Goal: Information Seeking & Learning: Find specific fact

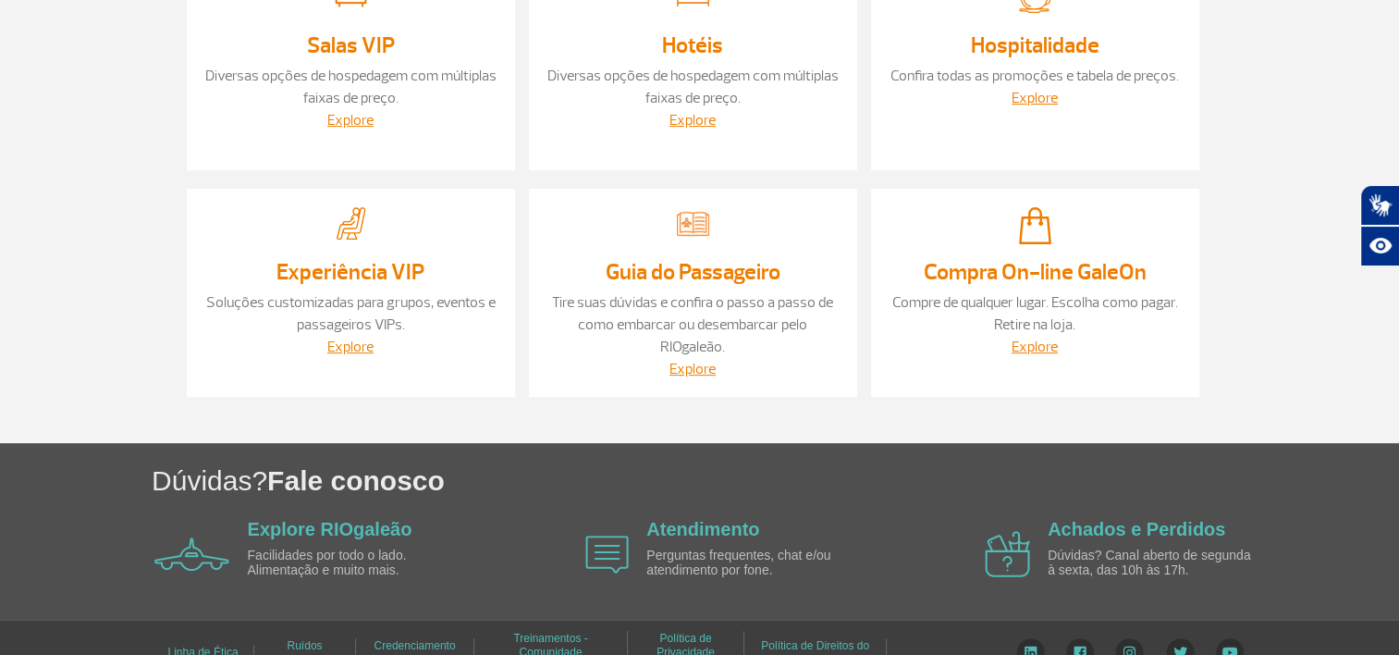
scroll to position [555, 0]
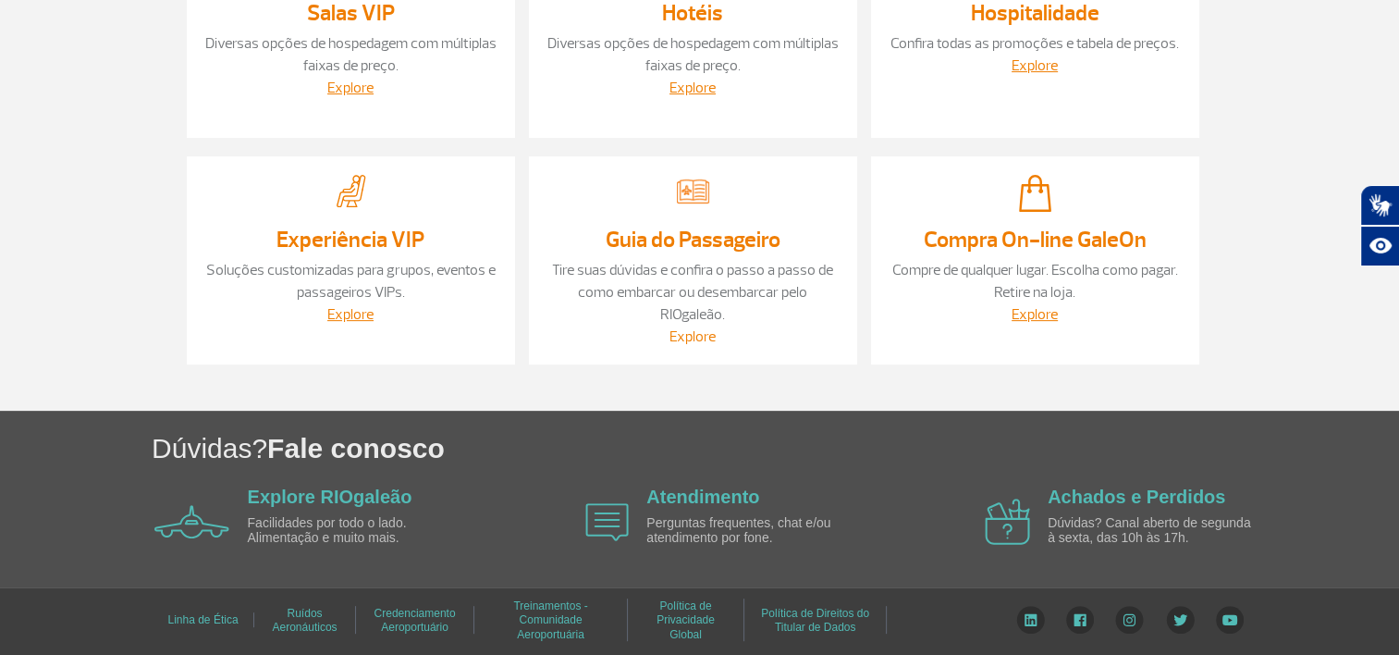
click at [687, 333] on link "Explore" at bounding box center [692, 336] width 46 height 18
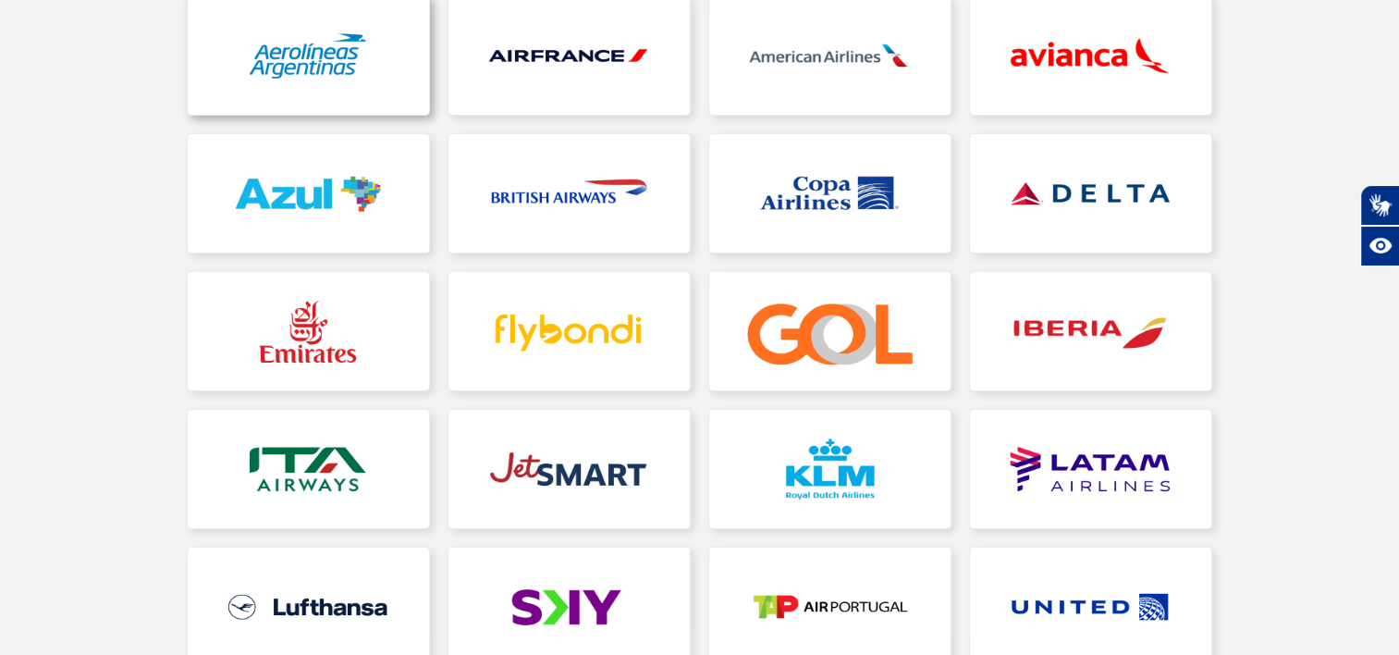
scroll to position [462, 0]
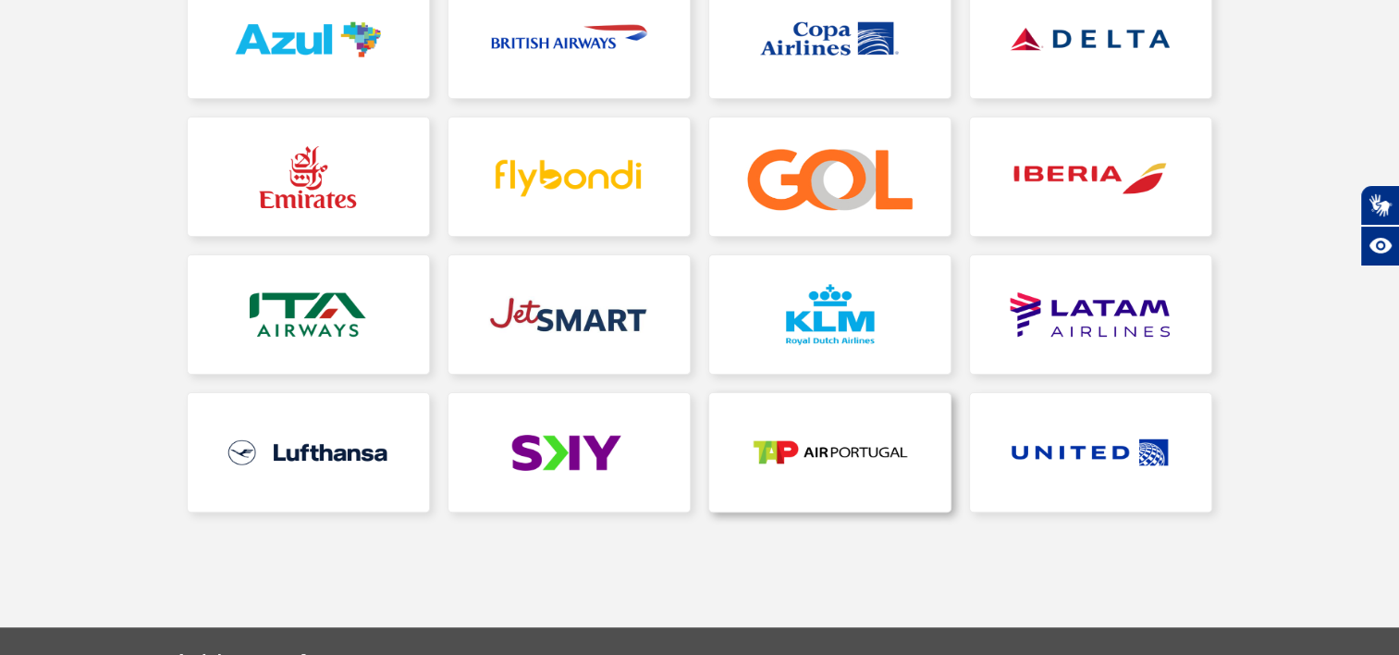
click at [794, 470] on link at bounding box center [829, 452] width 241 height 118
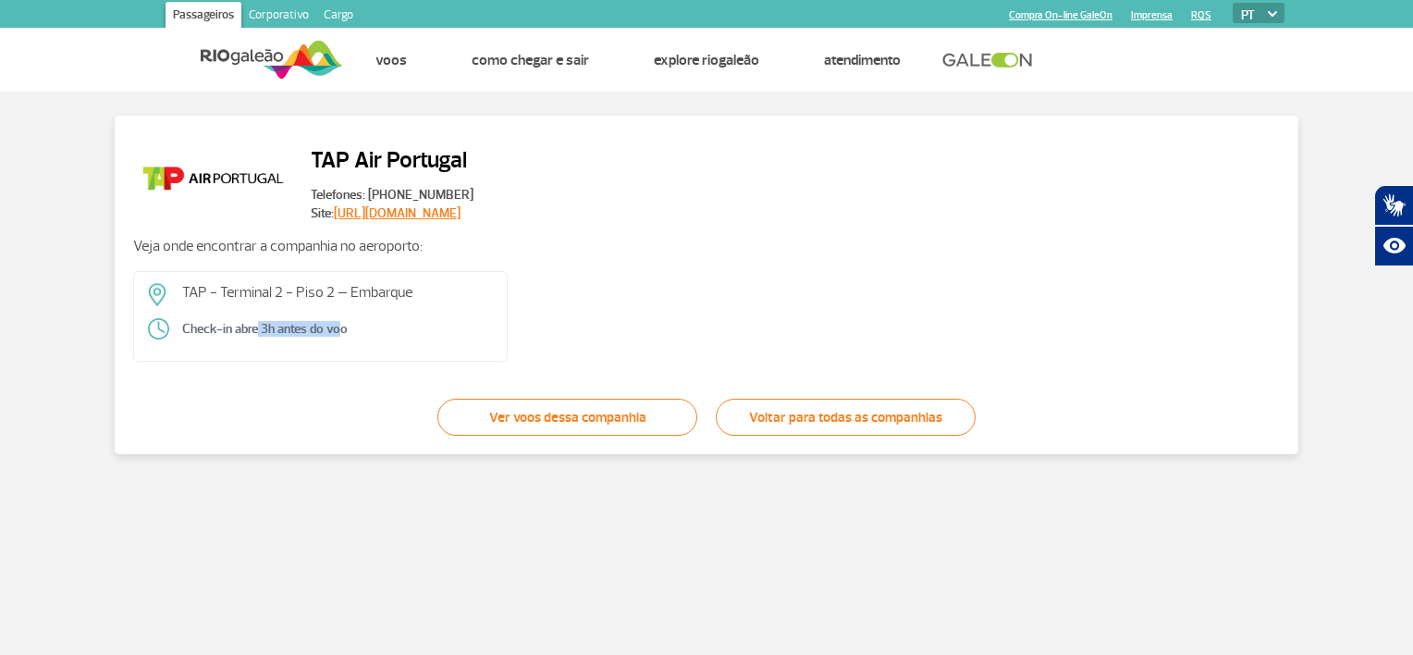
drag, startPoint x: 248, startPoint y: 327, endPoint x: 329, endPoint y: 327, distance: 81.4
click at [329, 327] on span "Check-in abre 3h antes do voo" at bounding box center [265, 328] width 166 height 18
click at [236, 245] on p "Veja onde encontrar a companhia no aeroporto:" at bounding box center [706, 246] width 1147 height 20
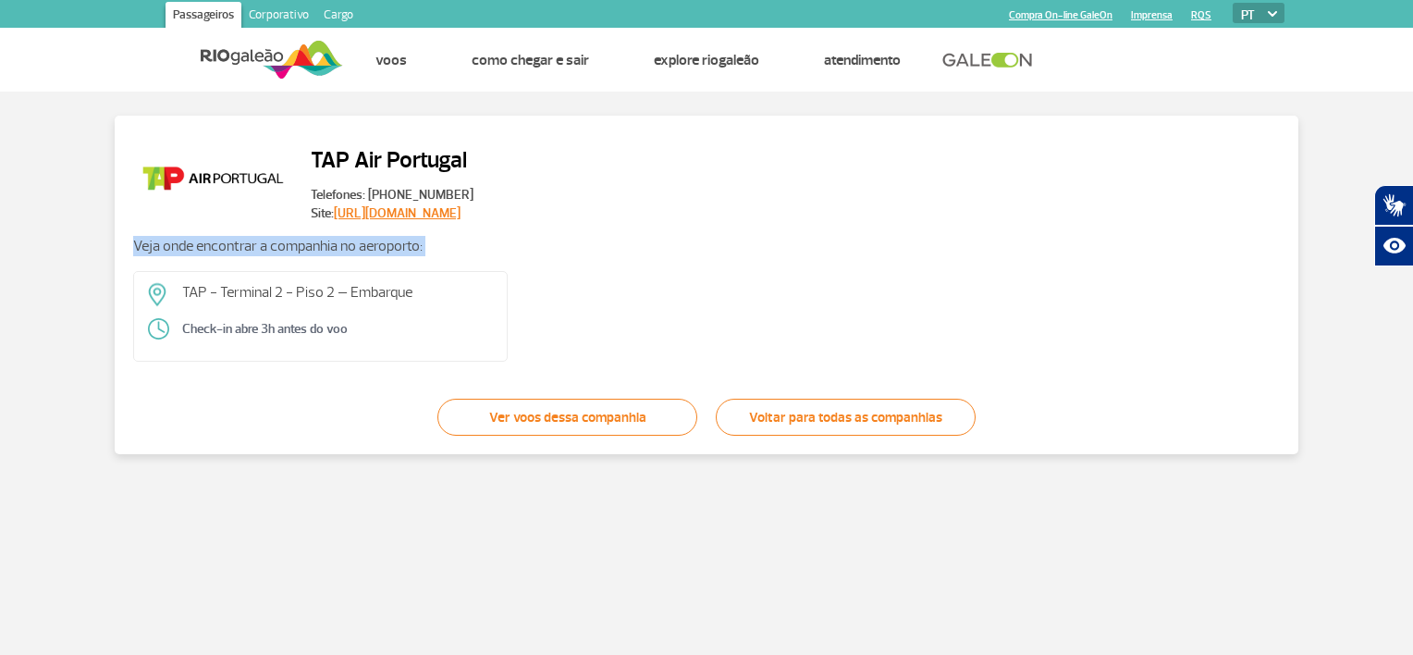
click at [236, 245] on p "Veja onde encontrar a companhia no aeroporto:" at bounding box center [706, 246] width 1147 height 20
